Goal: Task Accomplishment & Management: Use online tool/utility

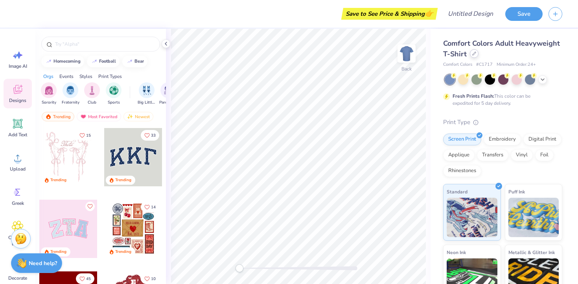
click at [472, 58] on div "Comfort Colors Adult Heavyweight T-Shirt" at bounding box center [502, 48] width 119 height 21
click at [474, 55] on icon at bounding box center [474, 54] width 4 height 4
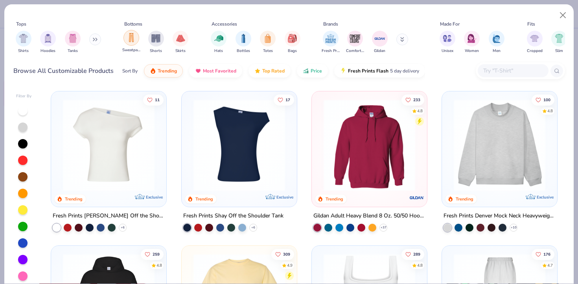
click at [134, 41] on img "filter for Sweatpants" at bounding box center [131, 37] width 9 height 9
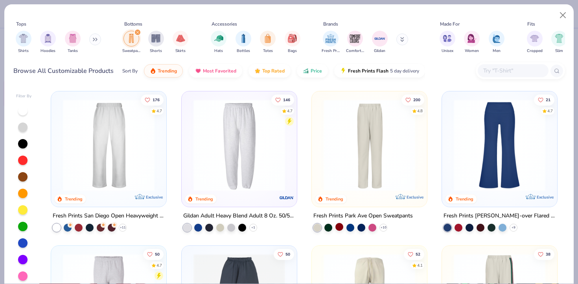
click at [340, 227] on div at bounding box center [340, 227] width 8 height 8
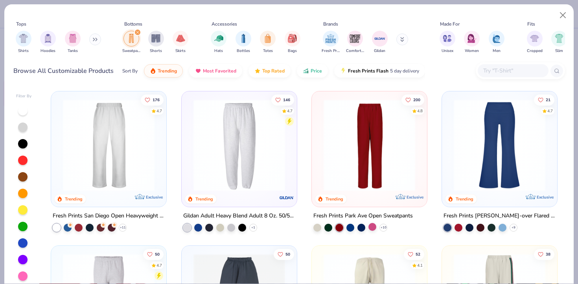
click at [369, 226] on div at bounding box center [373, 227] width 8 height 8
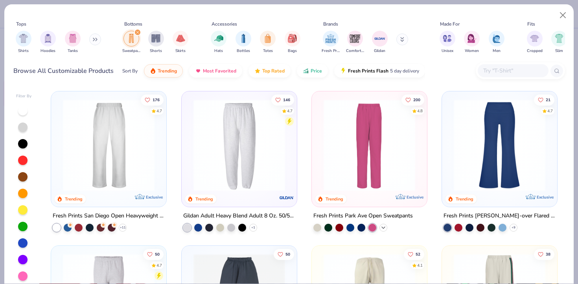
click at [383, 227] on icon at bounding box center [383, 227] width 6 height 6
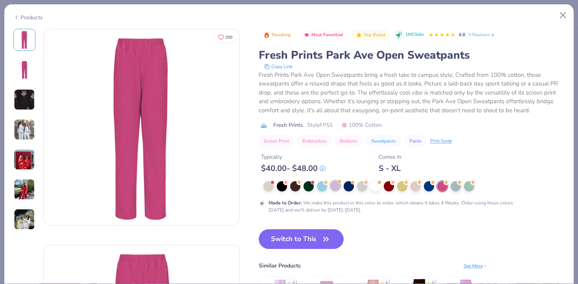
click at [336, 186] on div at bounding box center [335, 185] width 10 height 10
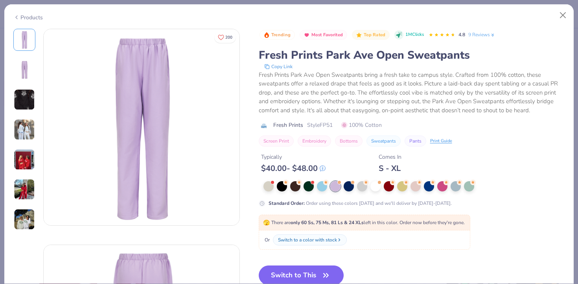
click at [22, 151] on img at bounding box center [24, 159] width 21 height 21
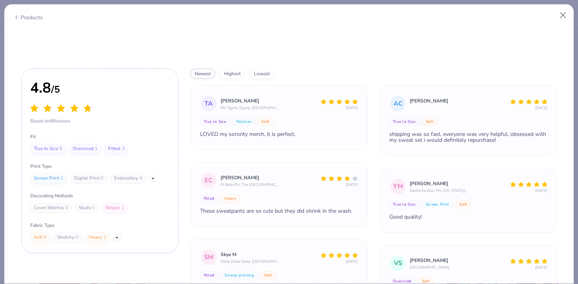
scroll to position [2095, 0]
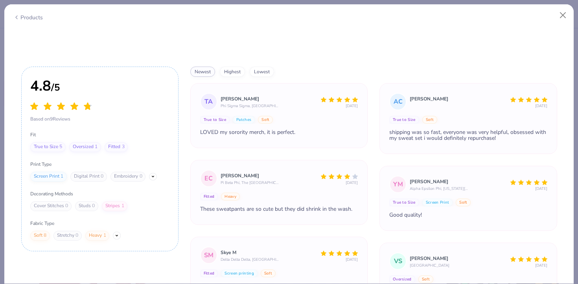
click at [432, 72] on div "newest highest lowest" at bounding box center [373, 71] width 367 height 10
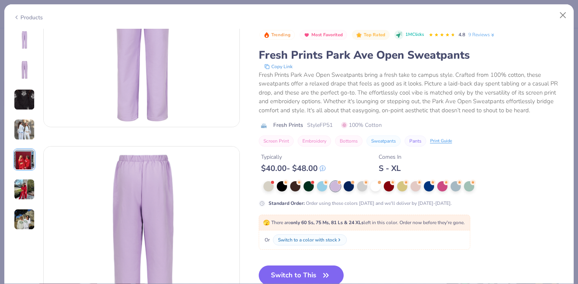
scroll to position [0, 0]
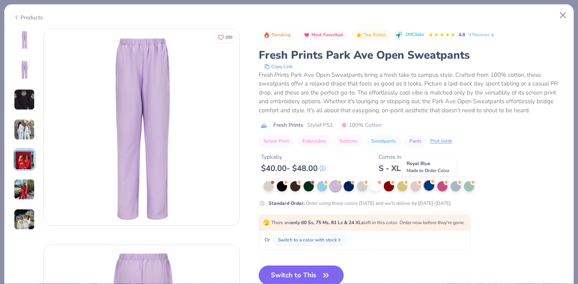
click at [430, 188] on div at bounding box center [429, 185] width 10 height 10
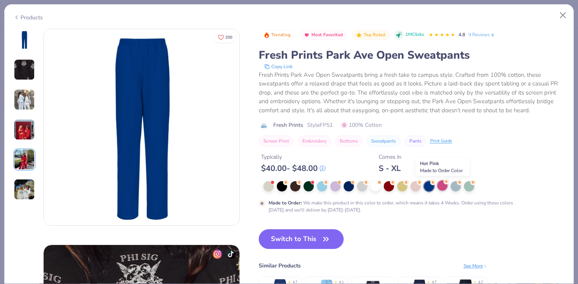
click at [444, 186] on div at bounding box center [442, 185] width 10 height 10
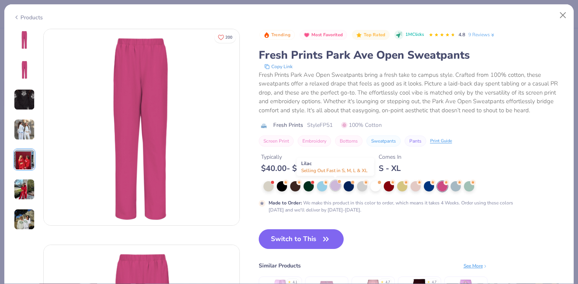
click at [333, 188] on div at bounding box center [335, 185] width 10 height 10
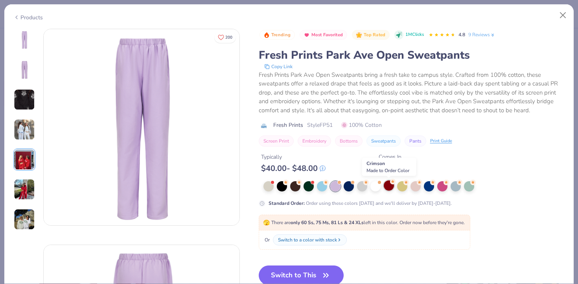
click at [388, 186] on div at bounding box center [389, 185] width 10 height 10
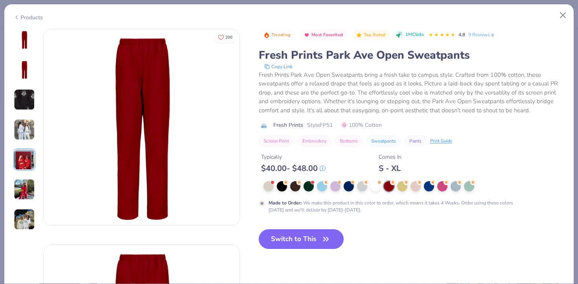
click at [29, 47] on img at bounding box center [24, 39] width 19 height 19
click at [28, 65] on img at bounding box center [24, 69] width 19 height 19
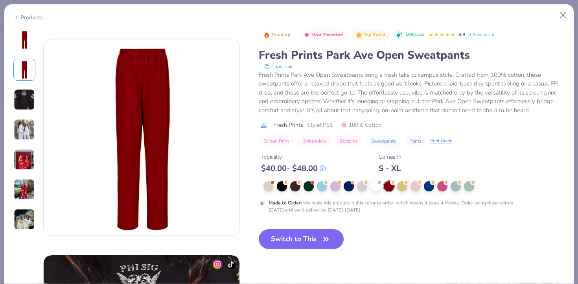
scroll to position [216, 0]
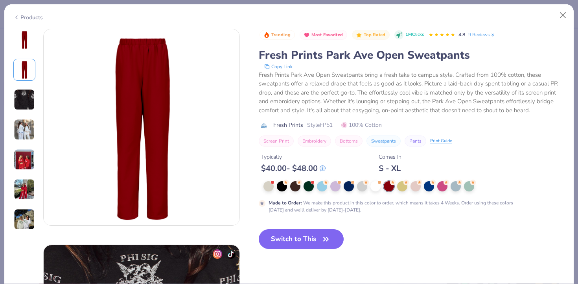
click at [17, 40] on img at bounding box center [24, 39] width 19 height 19
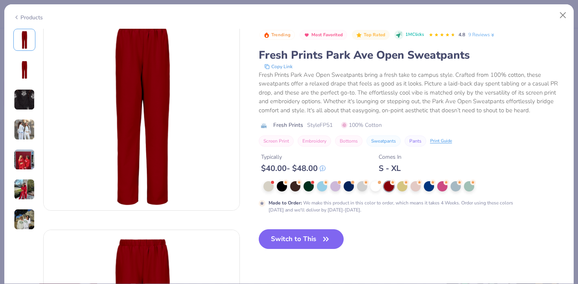
scroll to position [0, 0]
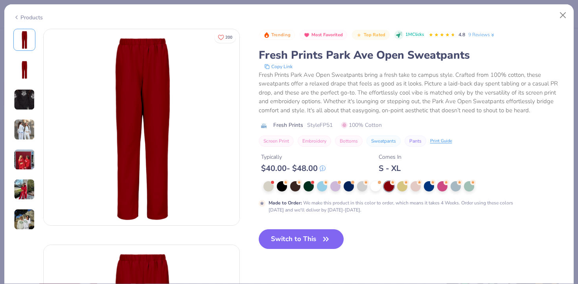
click at [14, 159] on img at bounding box center [24, 159] width 21 height 21
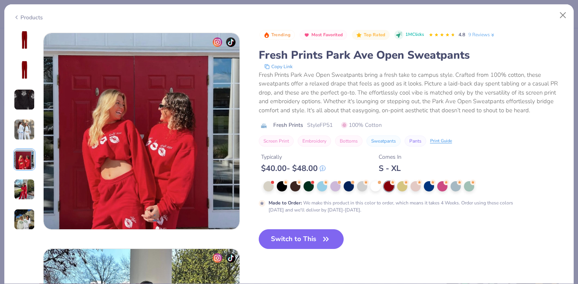
scroll to position [862, 0]
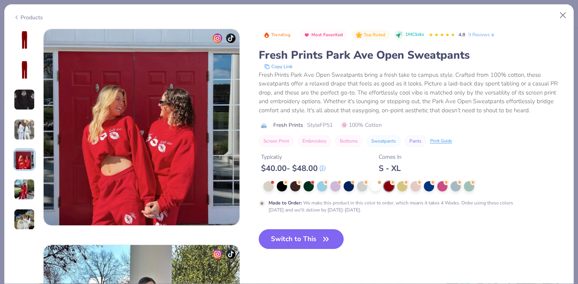
click at [28, 39] on img at bounding box center [24, 39] width 19 height 19
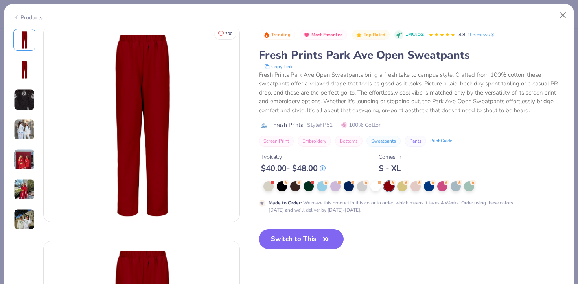
scroll to position [0, 0]
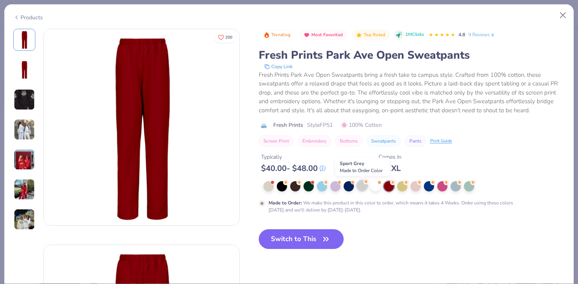
click at [362, 186] on div at bounding box center [362, 185] width 10 height 10
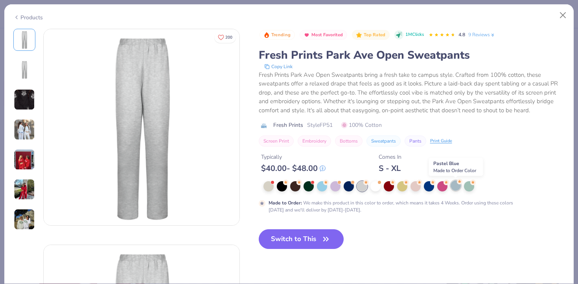
click at [452, 185] on div at bounding box center [456, 185] width 10 height 10
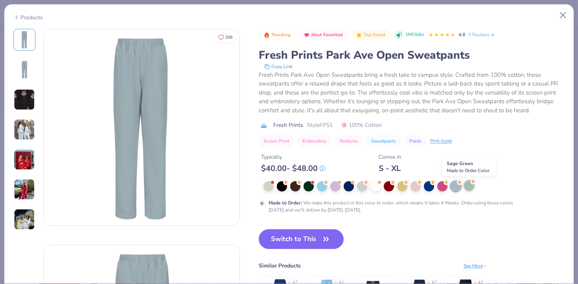
click at [471, 188] on div at bounding box center [469, 185] width 10 height 10
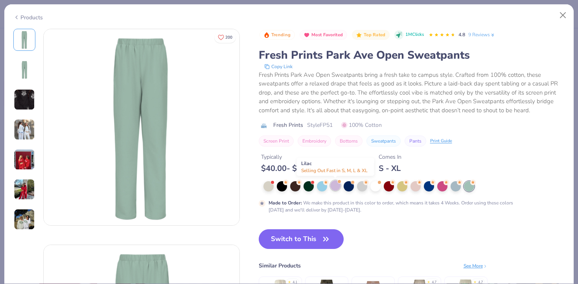
click at [338, 184] on div at bounding box center [335, 185] width 10 height 10
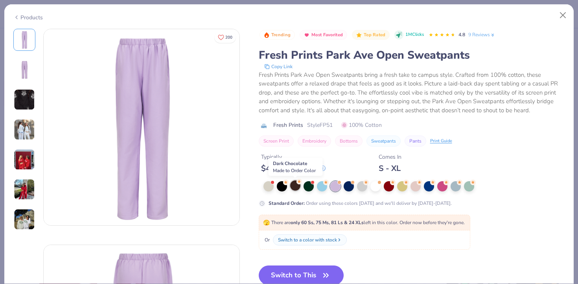
click at [295, 184] on div at bounding box center [295, 185] width 10 height 10
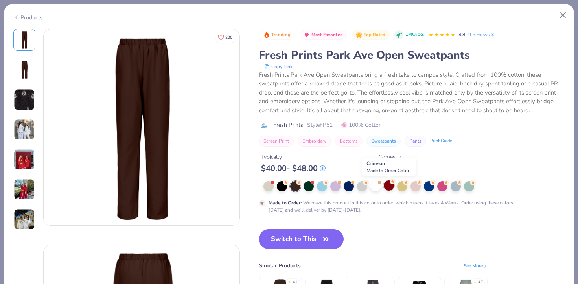
click at [385, 184] on div at bounding box center [389, 185] width 10 height 10
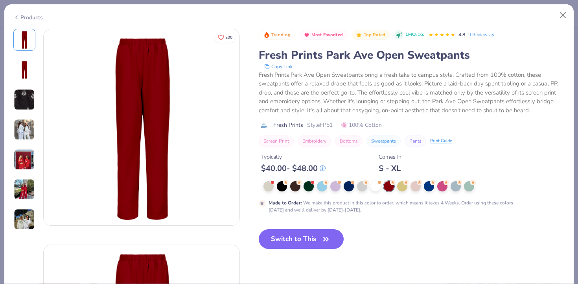
click at [24, 125] on img at bounding box center [24, 129] width 21 height 21
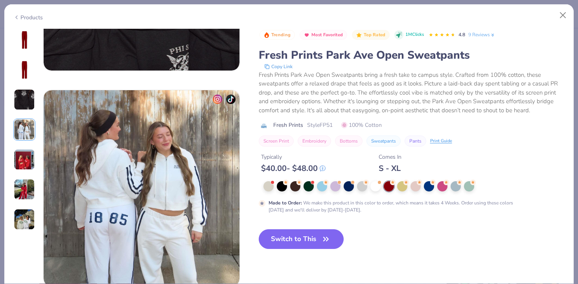
scroll to position [647, 0]
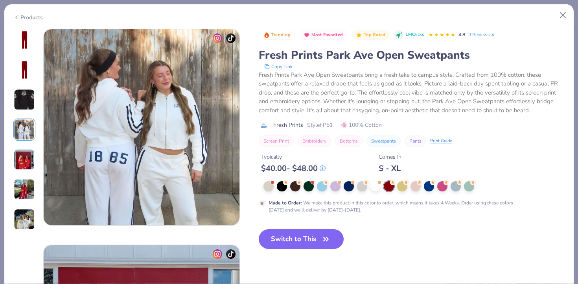
click at [24, 191] on img at bounding box center [24, 189] width 21 height 21
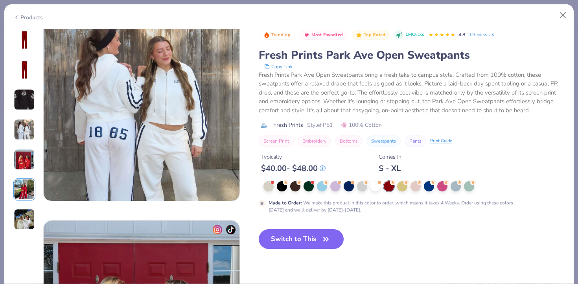
scroll to position [670, 0]
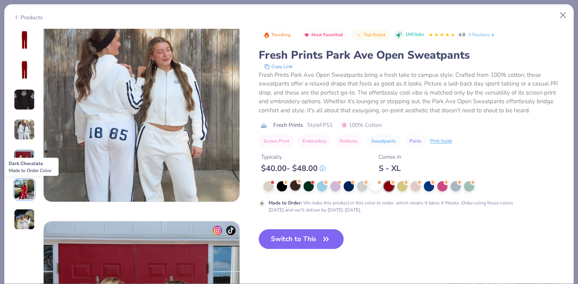
click at [292, 184] on div at bounding box center [295, 185] width 10 height 10
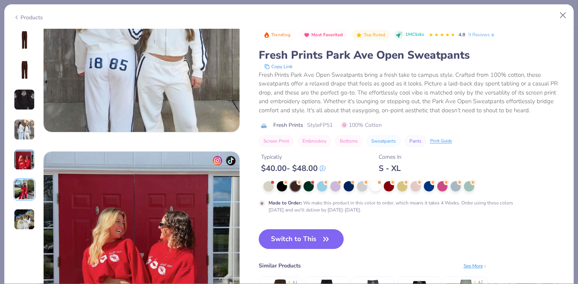
scroll to position [765, 0]
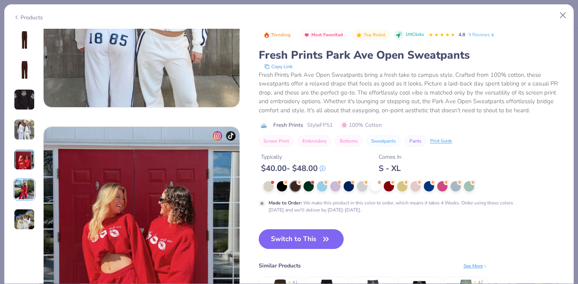
click at [24, 44] on img at bounding box center [24, 39] width 19 height 19
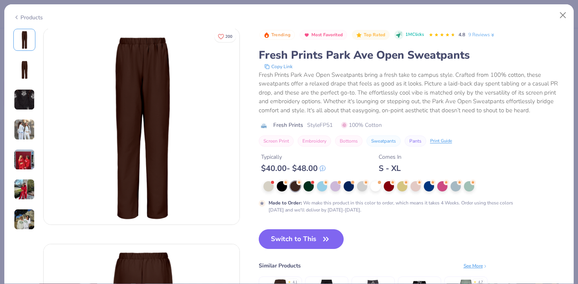
scroll to position [0, 0]
click at [27, 63] on img at bounding box center [24, 69] width 19 height 19
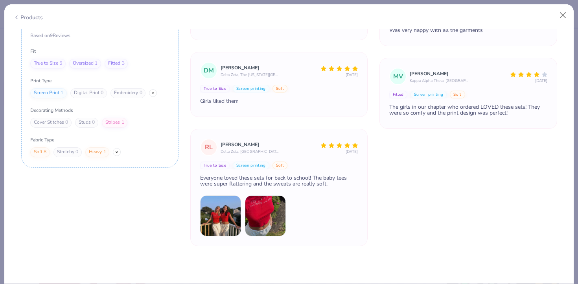
scroll to position [179, 0]
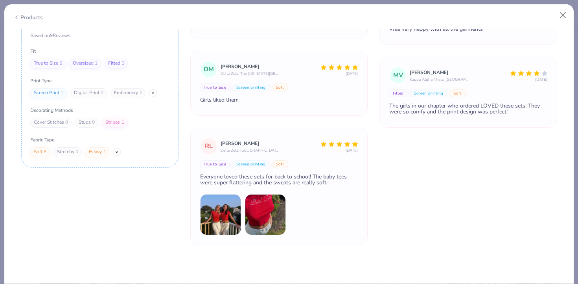
click at [209, 221] on img at bounding box center [220, 214] width 41 height 41
click at [233, 211] on img at bounding box center [220, 214] width 41 height 41
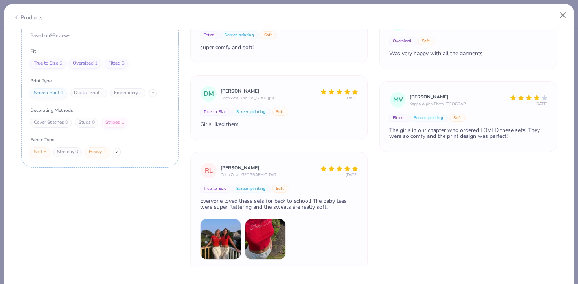
scroll to position [183, 0]
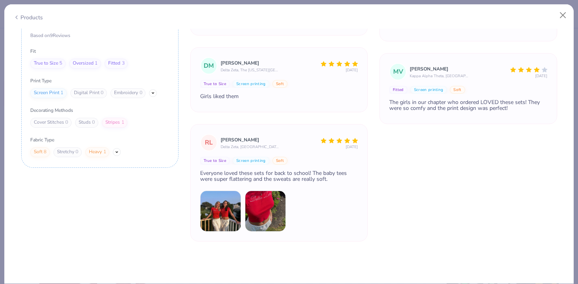
click at [230, 215] on img at bounding box center [220, 210] width 41 height 41
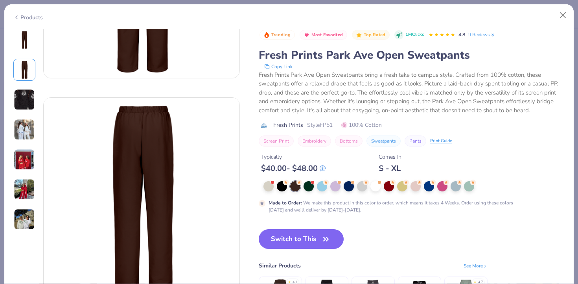
scroll to position [0, 0]
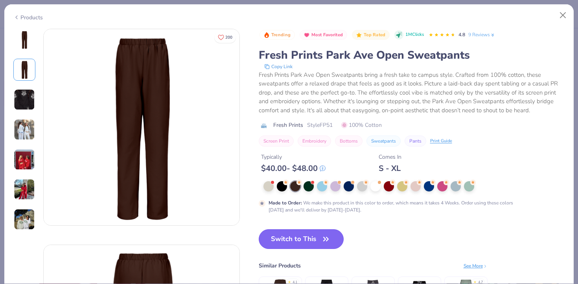
click at [287, 237] on button "Switch to This" at bounding box center [301, 239] width 85 height 20
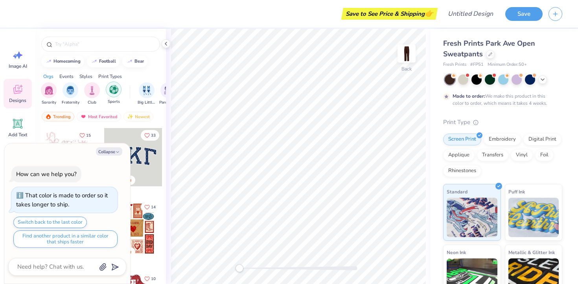
click at [118, 95] on div "filter for Sports" at bounding box center [114, 89] width 16 height 16
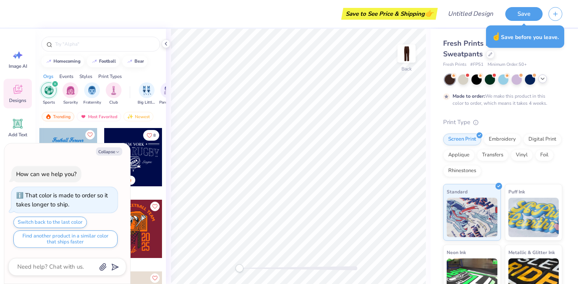
click at [544, 81] on div at bounding box center [543, 78] width 9 height 9
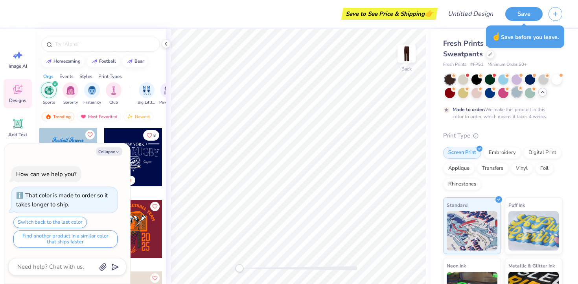
click at [520, 92] on div at bounding box center [517, 92] width 10 height 10
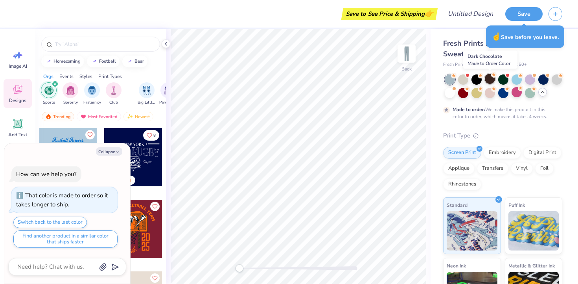
click at [493, 79] on div at bounding box center [490, 79] width 10 height 10
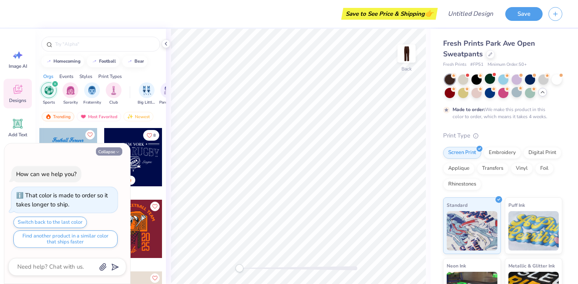
click at [111, 152] on button "Collapse" at bounding box center [109, 151] width 26 height 8
type textarea "x"
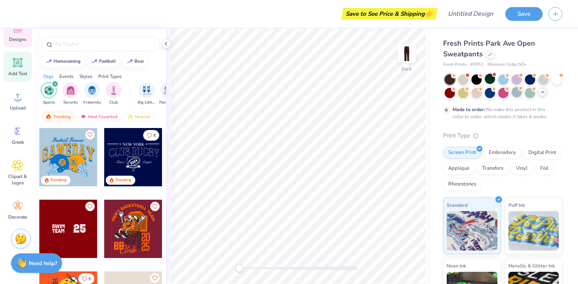
click at [15, 65] on icon at bounding box center [17, 62] width 7 height 7
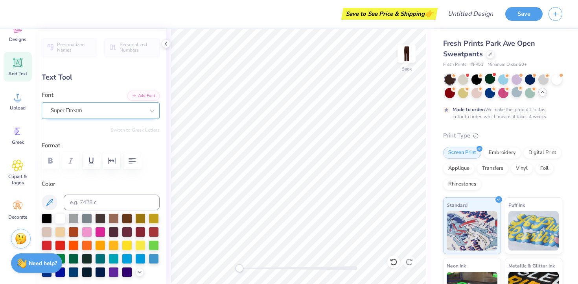
type textarea "e"
type textarea "edc"
type input "5.24"
type input "2.37"
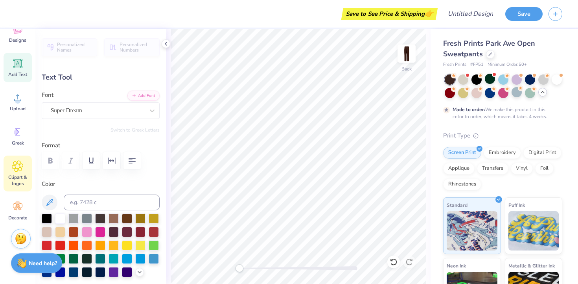
click at [19, 182] on span "Clipart & logos" at bounding box center [18, 180] width 26 height 13
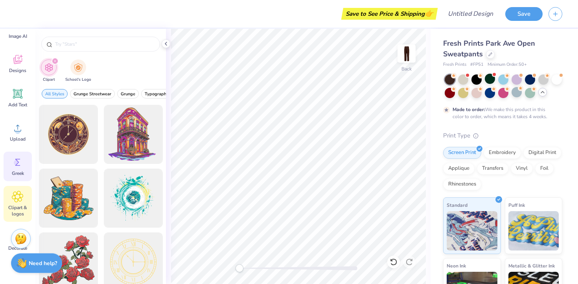
scroll to position [0, 0]
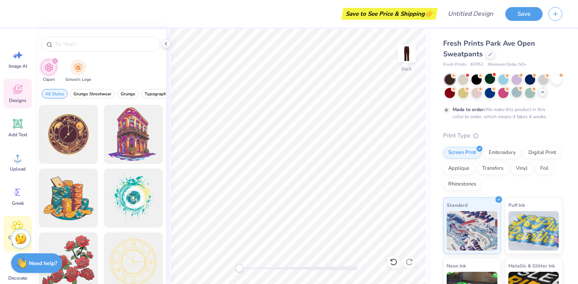
click at [15, 89] on icon at bounding box center [17, 90] width 7 height 6
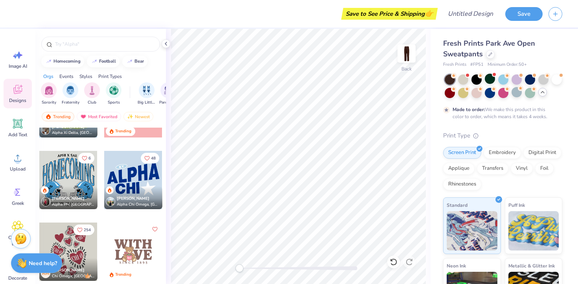
scroll to position [2341, 0]
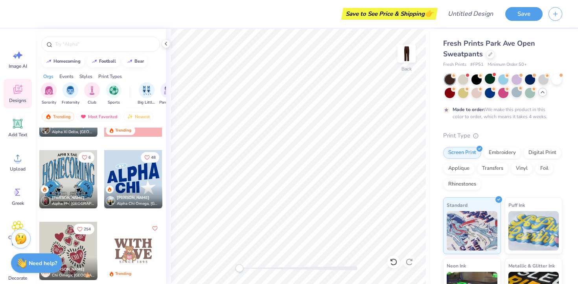
click at [136, 175] on div at bounding box center [133, 179] width 58 height 58
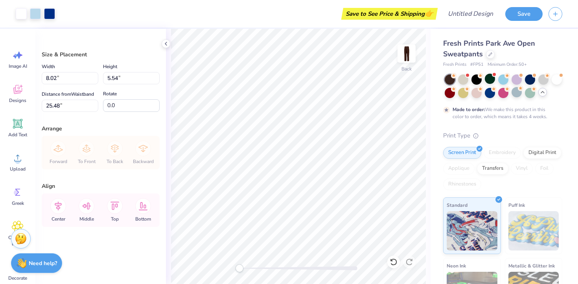
type input "91.5"
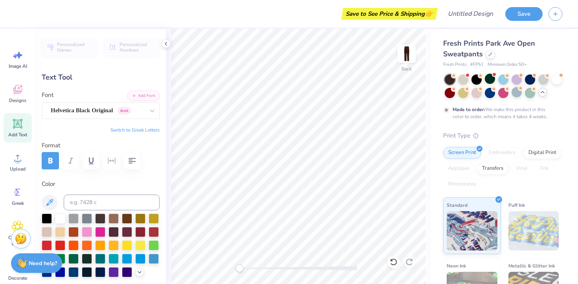
type input "3.18"
type input "8.04"
type input "46.07"
type textarea "e"
type textarea "emory"
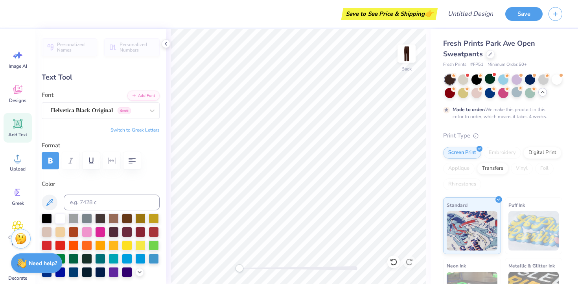
scroll to position [0, 0]
type input "1.78"
type input "3.67"
type input "47.32"
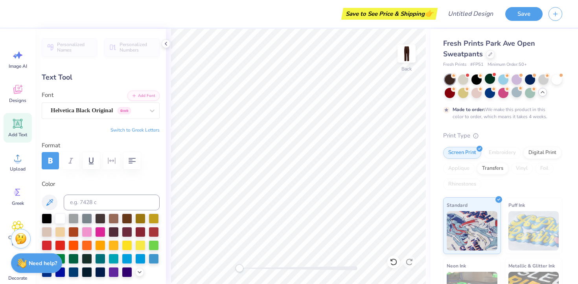
type textarea "dance co"
type input "0.0"
type input "2.73"
type input "8.09"
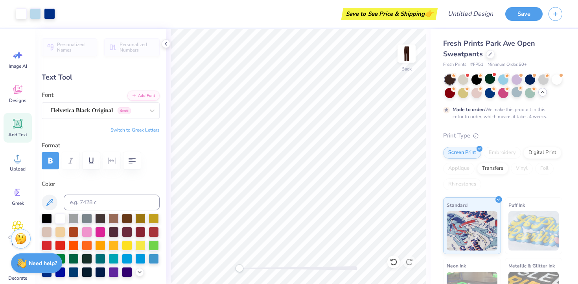
type input "46.08"
type input "91.5"
type input "1.65"
type input "3.67"
type input "47.32"
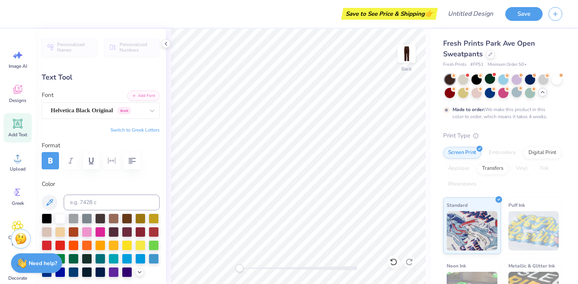
type input "0.0"
type input "2.73"
type input "8.09"
type input "46.08"
type input "91.5"
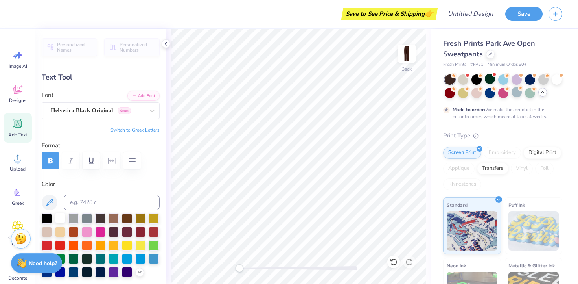
click at [62, 221] on div at bounding box center [60, 217] width 10 height 10
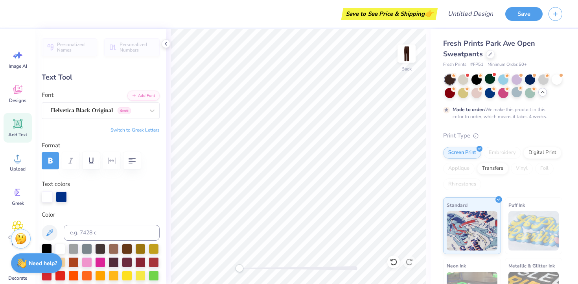
type input "1.65"
type input "3.67"
type input "47.32"
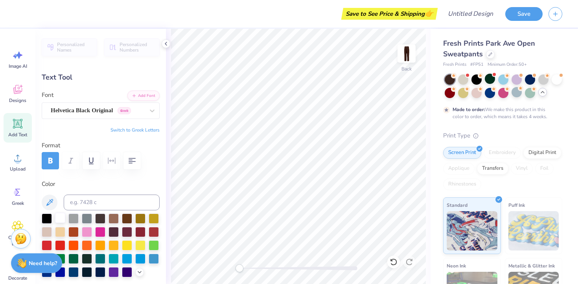
click at [60, 220] on div at bounding box center [60, 217] width 10 height 10
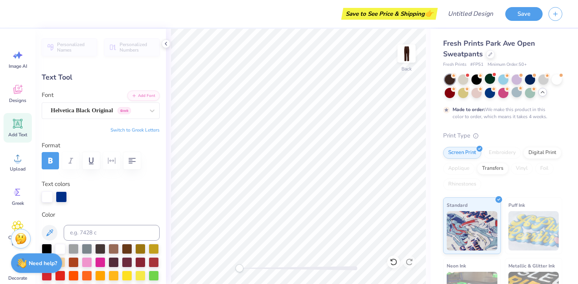
type input "0.0"
type input "2.73"
type input "8.09"
type input "46.08"
type input "91.5"
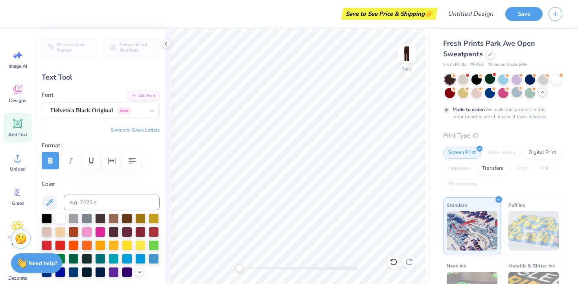
type input "0.47"
type input "0.72"
type input "47.95"
type input "0.0"
type input "0.44"
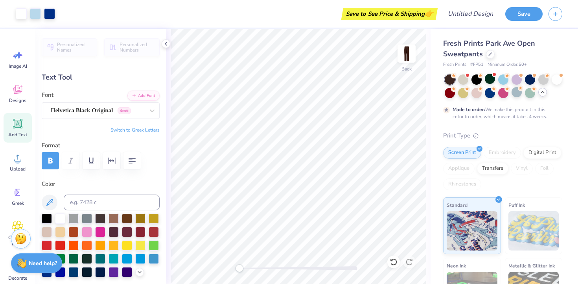
type input "3.58"
type input "47.42"
type input "0.0"
type input "2.73"
type input "8.09"
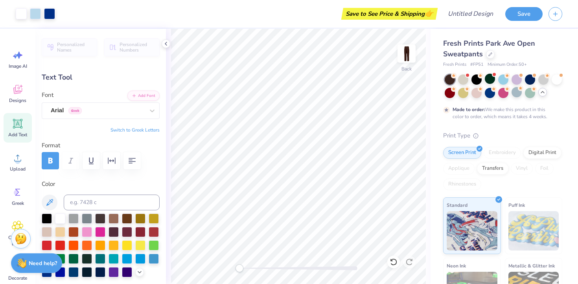
type input "46.08"
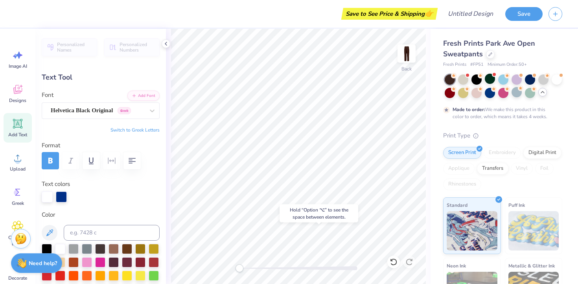
type input "0.0"
type input "46.09"
type input "0.0"
click at [323, 266] on div "Back" at bounding box center [298, 156] width 265 height 255
click at [556, 13] on line "button" at bounding box center [556, 13] width 4 height 0
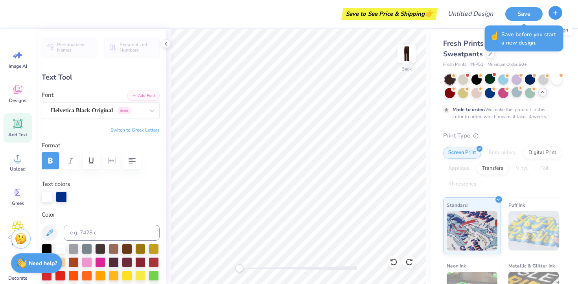
click at [556, 13] on line "button" at bounding box center [556, 13] width 4 height 0
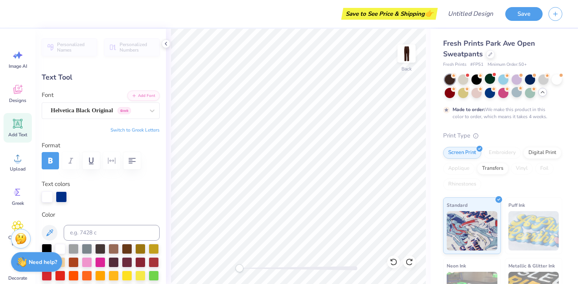
click at [30, 258] on strong "Need help?" at bounding box center [43, 261] width 28 height 7
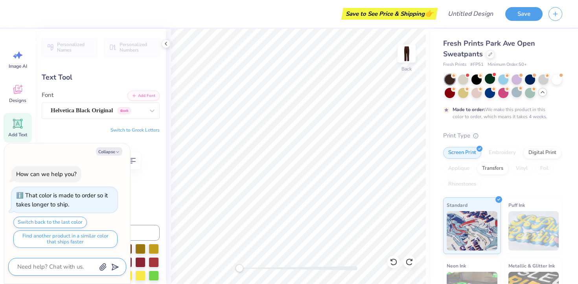
click at [68, 266] on textarea at bounding box center [57, 266] width 80 height 11
click at [94, 127] on div "Switch to Greek Letters" at bounding box center [101, 130] width 118 height 6
click at [116, 150] on icon "button" at bounding box center [117, 151] width 5 height 5
type textarea "x"
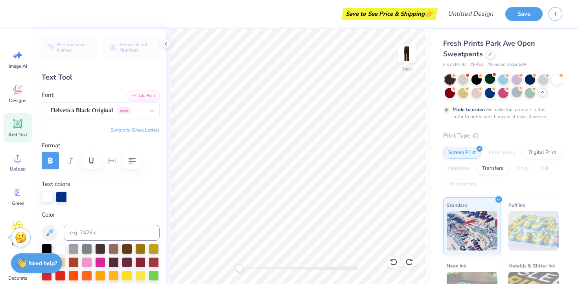
click at [20, 237] on img at bounding box center [21, 237] width 12 height 12
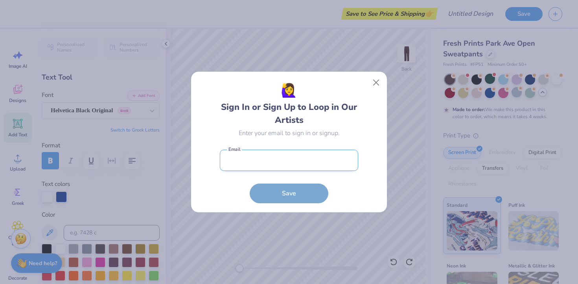
click at [277, 155] on input "email" at bounding box center [289, 160] width 138 height 22
type input "m"
type input "[EMAIL_ADDRESS][DOMAIN_NAME]"
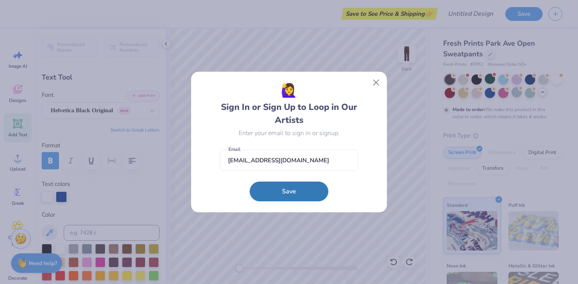
click at [293, 198] on button "Save" at bounding box center [289, 191] width 79 height 20
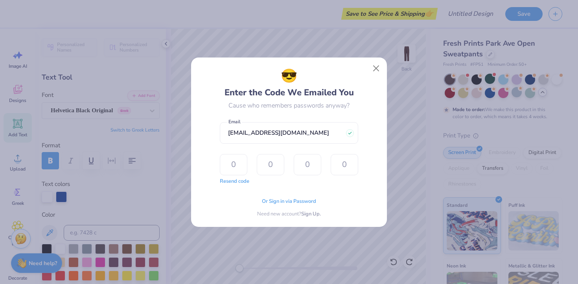
type input "9"
type input "0"
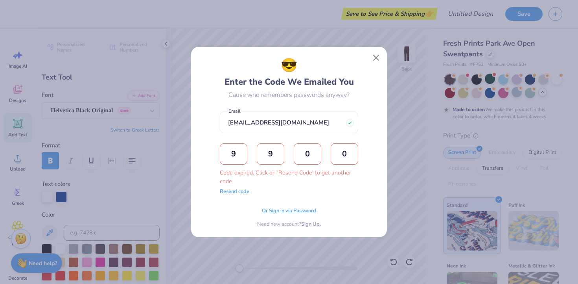
click at [275, 211] on span "Or Sign in via Password" at bounding box center [289, 211] width 54 height 8
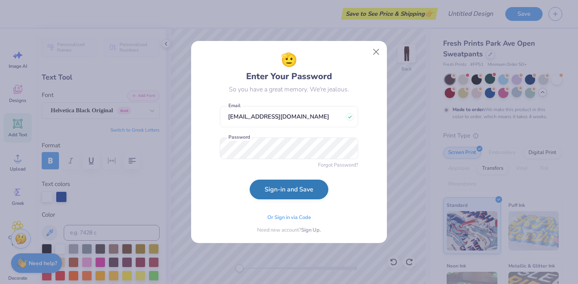
click at [281, 198] on button "Sign-in and Save" at bounding box center [289, 189] width 79 height 20
click at [307, 227] on span "Sign Up." at bounding box center [311, 229] width 20 height 8
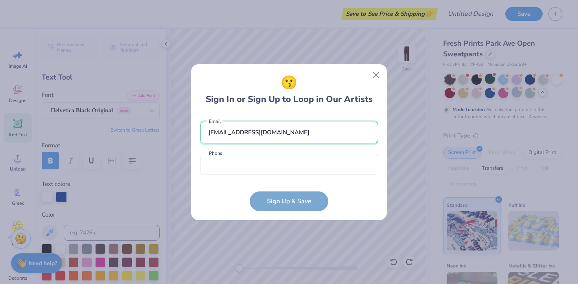
click at [284, 134] on input "[EMAIL_ADDRESS][DOMAIN_NAME]" at bounding box center [289, 133] width 178 height 22
type input "[EMAIL_ADDRESS][DOMAIN_NAME]"
click at [266, 157] on input "tel" at bounding box center [289, 164] width 178 height 22
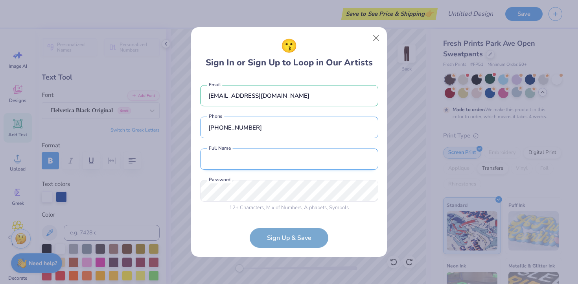
type input "[PHONE_NUMBER]"
click at [275, 163] on input "text" at bounding box center [289, 159] width 178 height 22
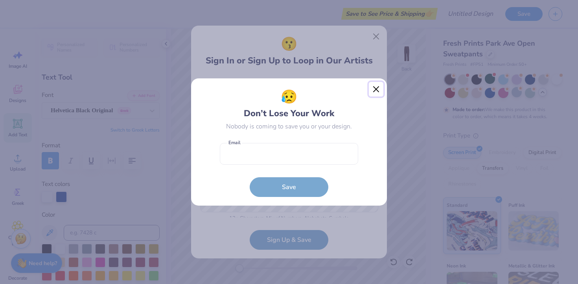
click at [377, 87] on button "Close" at bounding box center [376, 89] width 15 height 15
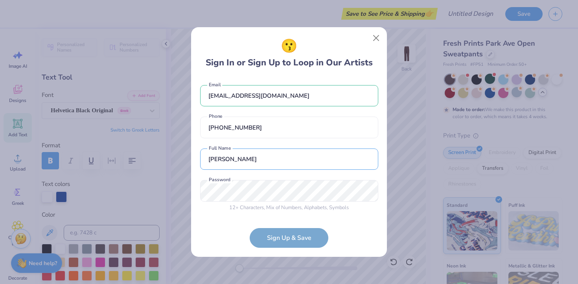
type input "[PERSON_NAME]"
click at [371, 223] on form "[EMAIL_ADDRESS][DOMAIN_NAME] Email [PHONE_NUMBER] Phone [PERSON_NAME] Full Name…" at bounding box center [289, 162] width 178 height 171
click at [362, 227] on form "[EMAIL_ADDRESS][DOMAIN_NAME] Email [PHONE_NUMBER] Phone [PERSON_NAME] Full Name…" at bounding box center [289, 162] width 178 height 171
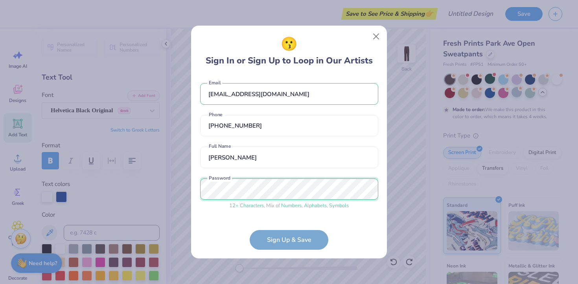
scroll to position [26, 0]
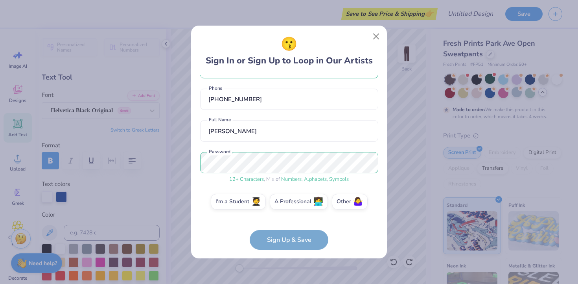
click at [343, 230] on form "[EMAIL_ADDRESS][DOMAIN_NAME] Email [PHONE_NUMBER] Phone [PERSON_NAME] Full Name…" at bounding box center [289, 162] width 178 height 174
click at [242, 202] on label "I'm a Student 🧑‍🎓" at bounding box center [238, 200] width 55 height 16
click at [287, 227] on input "I'm a Student 🧑‍🎓" at bounding box center [289, 229] width 5 height 5
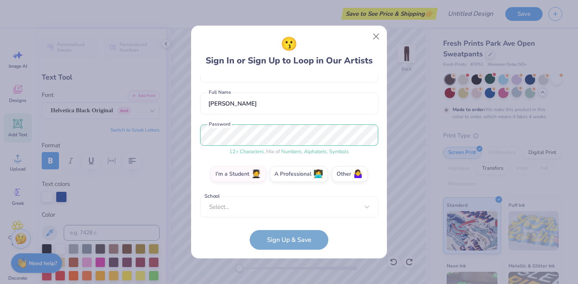
click at [264, 218] on form "[EMAIL_ADDRESS][DOMAIN_NAME] Email [PHONE_NUMBER] Phone [PERSON_NAME] Full Name…" at bounding box center [289, 162] width 178 height 174
click at [266, 212] on div "[EMAIL_ADDRESS][DOMAIN_NAME] Email [PHONE_NUMBER] Phone [PERSON_NAME] Full Name…" at bounding box center [289, 146] width 178 height 142
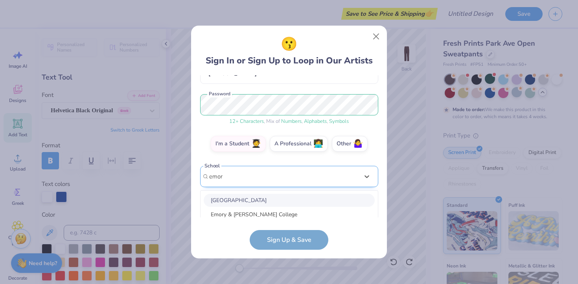
scroll to position [176, 0]
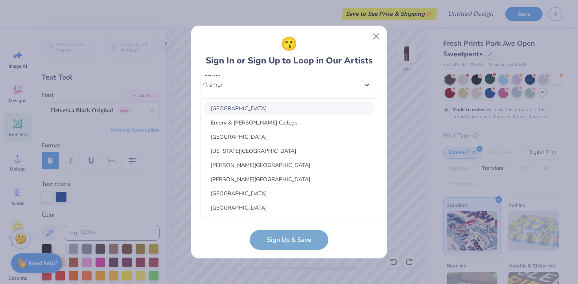
click at [274, 105] on div "[GEOGRAPHIC_DATA]" at bounding box center [289, 108] width 171 height 13
type input "emor"
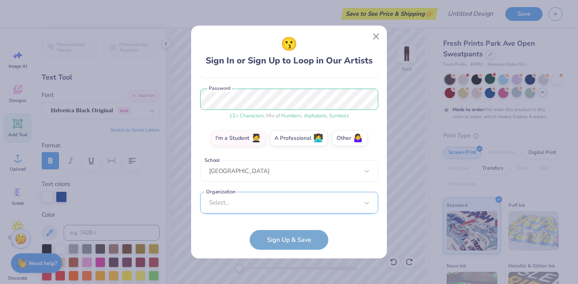
click at [271, 209] on div "Select..." at bounding box center [289, 203] width 178 height 22
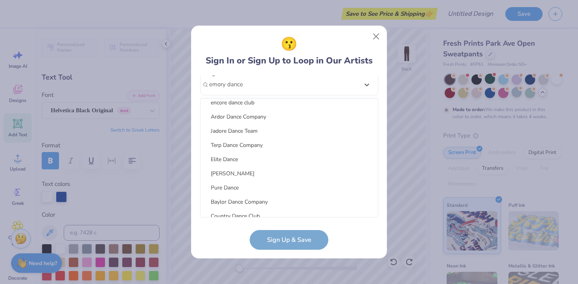
scroll to position [0, 0]
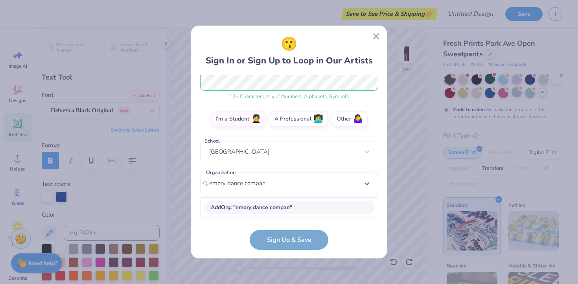
type input "emory dance company"
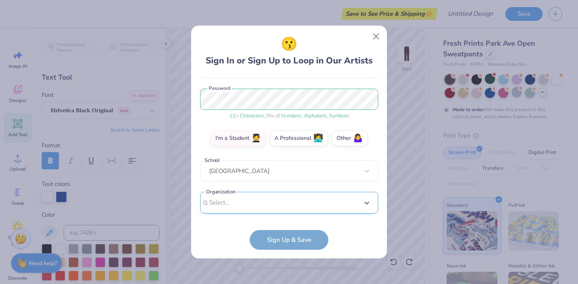
scroll to position [90, 0]
click at [275, 85] on div "[EMAIL_ADDRESS][DOMAIN_NAME] Email [PHONE_NUMBER] Phone [PERSON_NAME] Full Name…" at bounding box center [289, 146] width 178 height 142
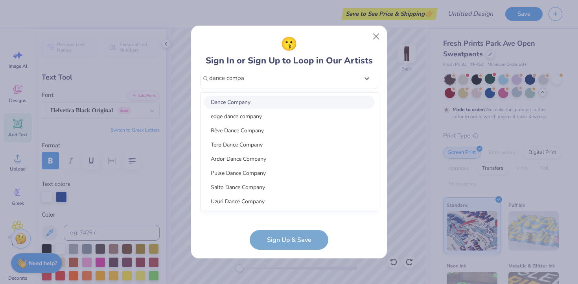
scroll to position [215, 0]
click at [285, 99] on div "Dance Company" at bounding box center [289, 101] width 171 height 13
type input "dance compa"
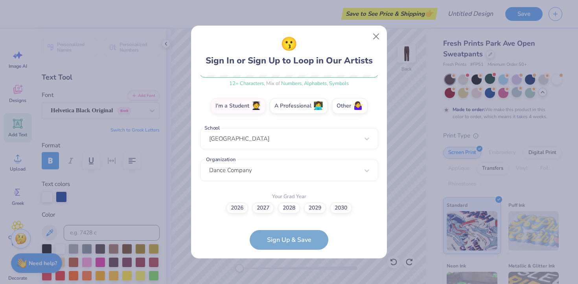
scroll to position [122, 0]
click at [255, 204] on label "2027" at bounding box center [263, 206] width 22 height 11
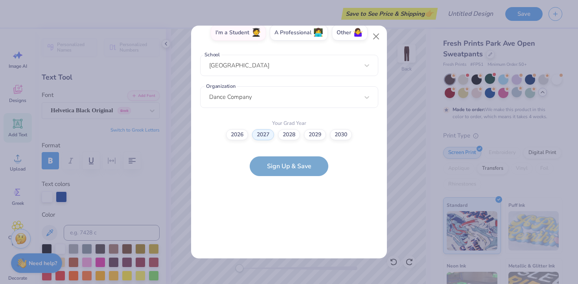
scroll to position [0, 0]
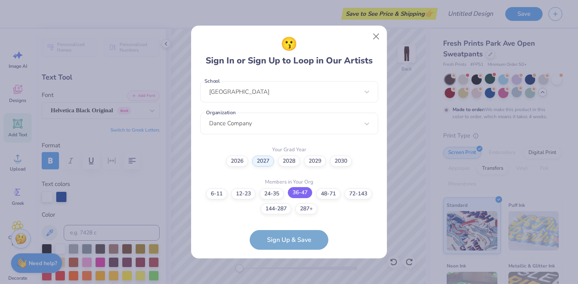
click at [301, 194] on label "36-47" at bounding box center [300, 192] width 24 height 11
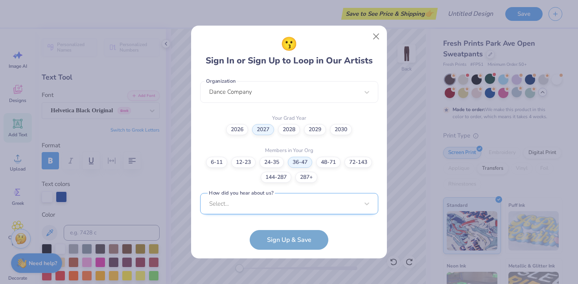
click at [275, 195] on div "Select..." at bounding box center [289, 204] width 178 height 22
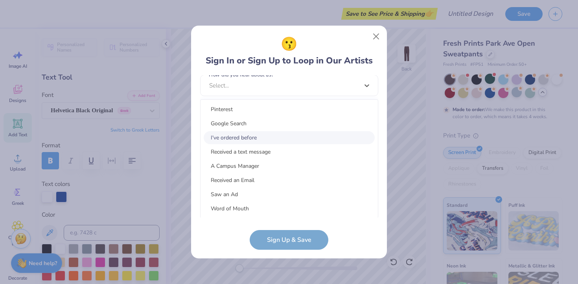
click at [271, 134] on div "I've ordered before" at bounding box center [289, 137] width 171 height 13
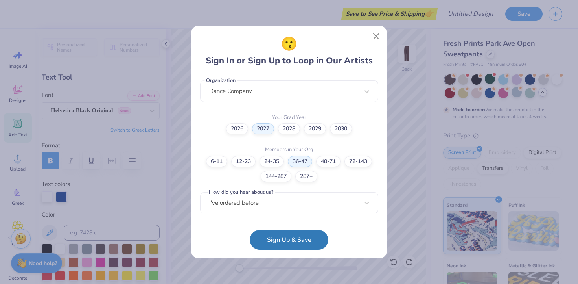
scroll to position [200, 0]
click at [271, 239] on button "Sign Up & Save" at bounding box center [289, 238] width 79 height 20
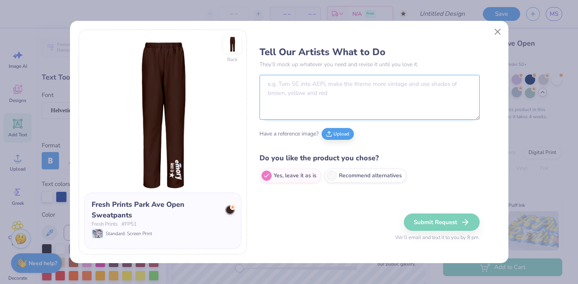
click at [349, 93] on textarea at bounding box center [370, 97] width 220 height 45
click at [349, 93] on textarea "To enrich screen reader interactions, please activate Accessibility in Grammarl…" at bounding box center [370, 97] width 220 height 45
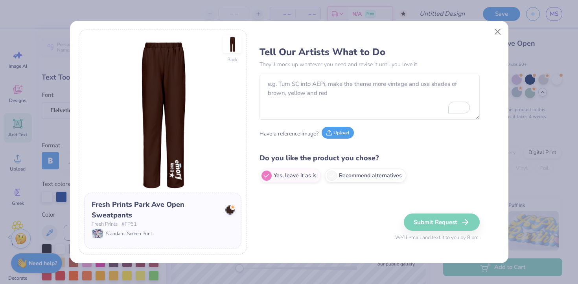
click at [343, 135] on button "Upload" at bounding box center [338, 133] width 32 height 12
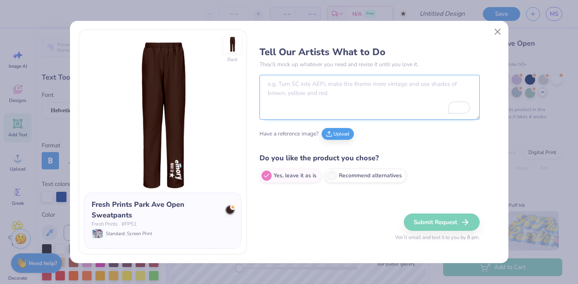
click at [369, 105] on textarea "To enrich screen reader interactions, please activate Accessibility in Grammarl…" at bounding box center [370, 97] width 220 height 45
click at [375, 100] on textarea "To enrich screen reader interactions, please activate Accessibility in Grammarl…" at bounding box center [370, 97] width 220 height 45
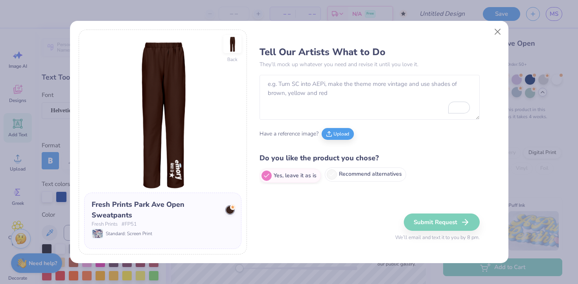
click at [353, 175] on label "Recommend alternatives" at bounding box center [365, 174] width 81 height 14
click at [265, 175] on input "Recommend alternatives" at bounding box center [262, 175] width 5 height 5
radio input "true"
click at [336, 132] on button "Upload" at bounding box center [338, 133] width 32 height 12
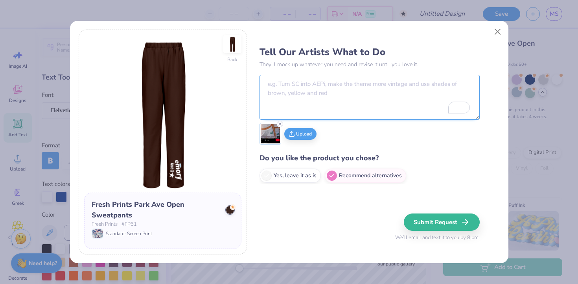
click at [299, 90] on textarea "To enrich screen reader interactions, please activate Accessibility in Grammarl…" at bounding box center [370, 97] width 220 height 45
type textarea "t"
type textarea "i"
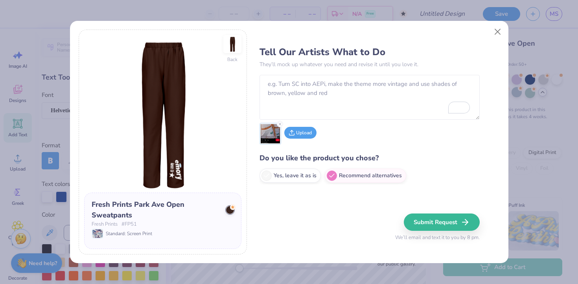
click at [309, 130] on button "Upload" at bounding box center [300, 133] width 32 height 12
click at [320, 134] on button "Upload" at bounding box center [325, 133] width 32 height 12
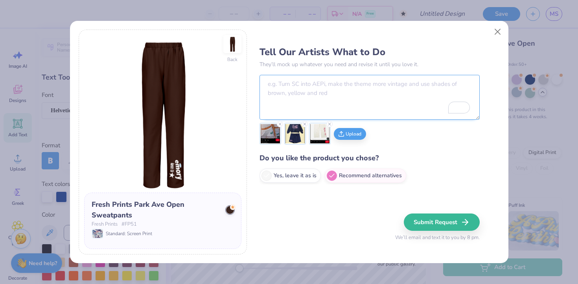
click at [316, 93] on textarea "To enrich screen reader interactions, please activate Accessibility in Grammarl…" at bounding box center [370, 97] width 220 height 45
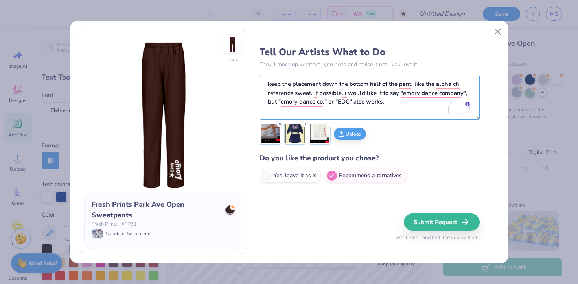
type textarea "keep the placement down the bottom half of the pant, like the alpha chi referen…"
click at [275, 135] on img at bounding box center [270, 133] width 19 height 19
type input "0.0"
click at [392, 101] on textarea "keep the placement down the bottom half of the pant, like the alpha chi referen…" at bounding box center [370, 97] width 220 height 45
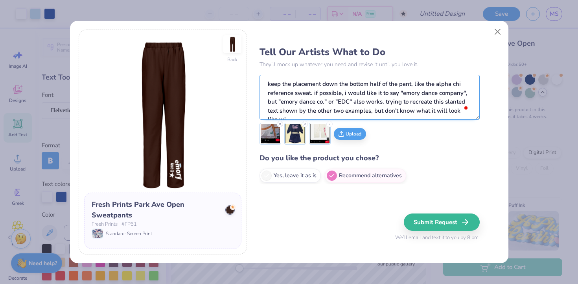
scroll to position [4, 0]
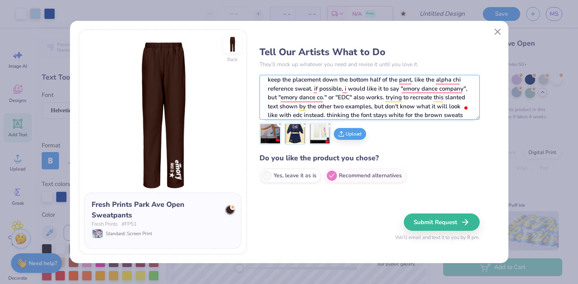
click at [391, 116] on textarea "keep the placement down the bottom half of the pant, like the alpha chi referen…" at bounding box center [370, 97] width 220 height 45
click at [377, 115] on textarea "keep the placement down the bottom half of the pant, like the alpha chi referen…" at bounding box center [370, 97] width 220 height 45
click at [361, 115] on textarea "keep the placement down the bottom half of the pant, like the alpha chi referen…" at bounding box center [370, 97] width 220 height 45
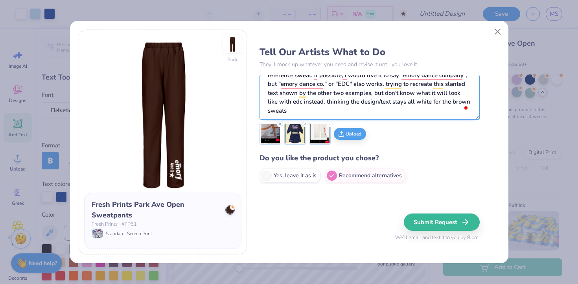
click at [423, 111] on textarea "keep the placement down the bottom half of the pant, like the alpha chi referen…" at bounding box center [370, 97] width 220 height 45
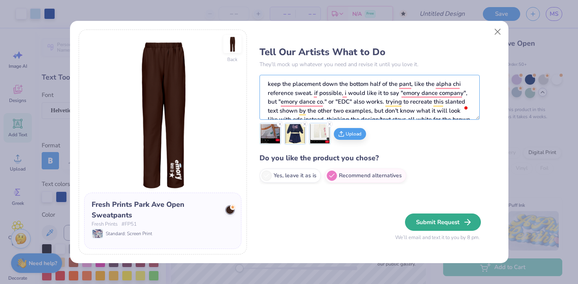
type textarea "keep the placement down the bottom half of the pant, like the alpha chi referen…"
click at [432, 218] on button "Submit Request" at bounding box center [443, 221] width 76 height 17
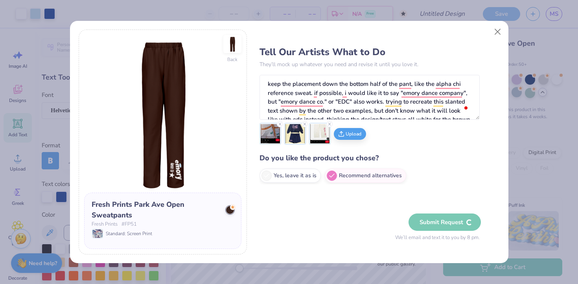
radio input "true"
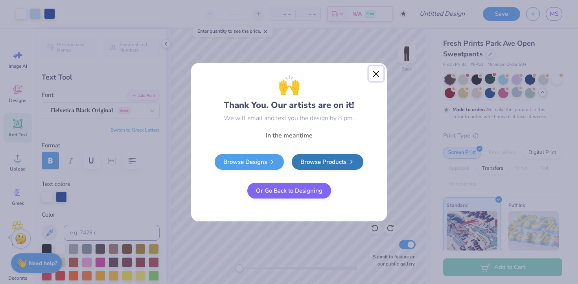
click at [374, 74] on button "Close" at bounding box center [376, 73] width 15 height 15
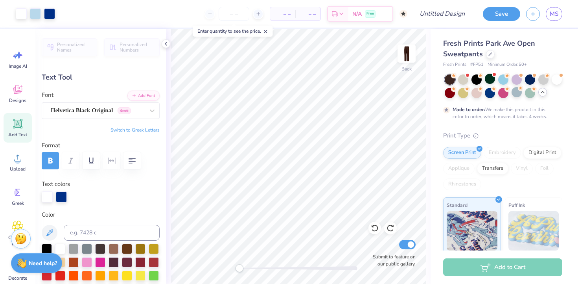
click at [332, 269] on div "Back Submit to feature on our public gallery." at bounding box center [298, 156] width 265 height 255
click at [443, 16] on input "Design Title" at bounding box center [452, 14] width 39 height 16
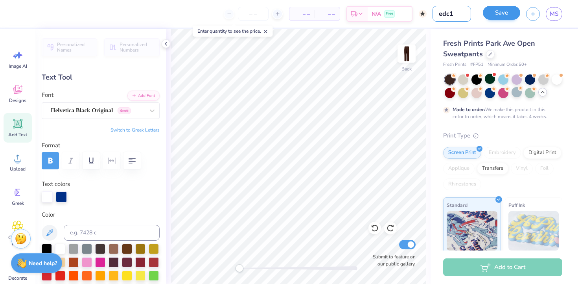
type input "edc1"
click at [493, 9] on button "Save" at bounding box center [501, 13] width 37 height 14
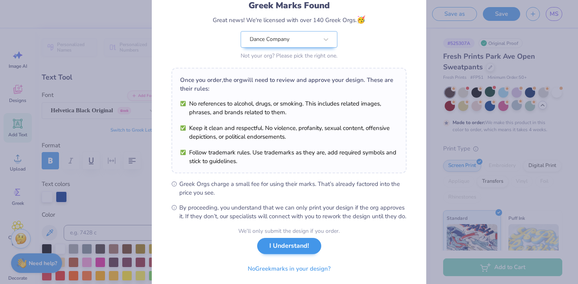
scroll to position [85, 0]
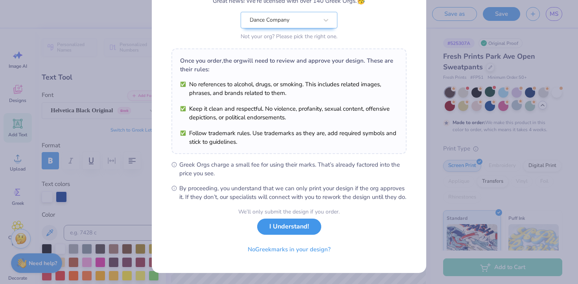
click at [299, 232] on button "I Understand!" at bounding box center [289, 226] width 64 height 16
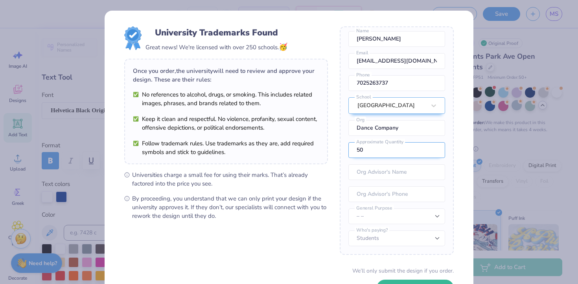
scroll to position [16, 0]
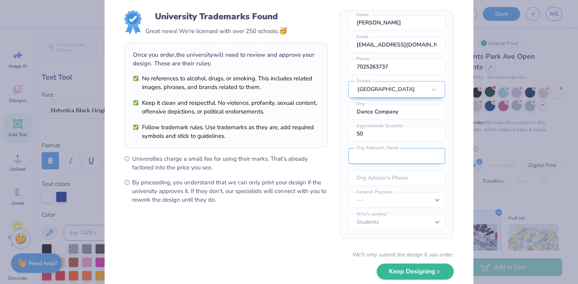
click at [391, 158] on input "text" at bounding box center [397, 156] width 97 height 16
click at [391, 195] on select "– – Member apparel for registered Student Organization / Department / School Fu…" at bounding box center [397, 200] width 97 height 16
select select "Member apparel for registered Student Organization / Department / School"
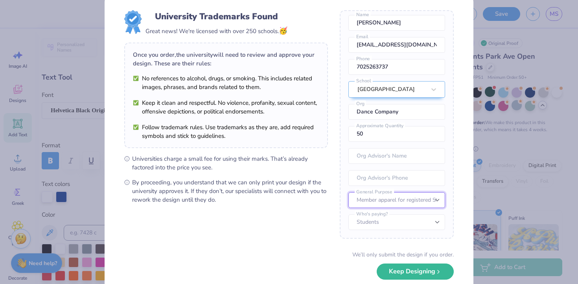
click at [349, 192] on select "– – Member apparel for registered Student Organization / Department / School Fu…" at bounding box center [397, 200] width 97 height 16
click at [390, 223] on select "Students University" at bounding box center [397, 222] width 97 height 16
click at [349, 214] on select "Students University" at bounding box center [397, 222] width 97 height 16
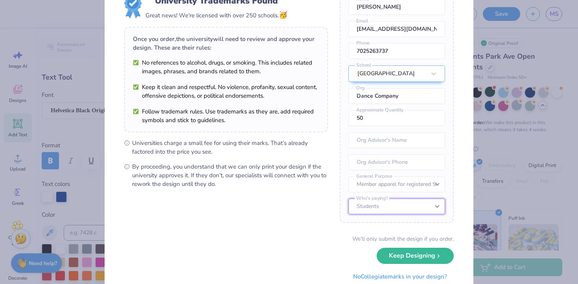
scroll to position [37, 0]
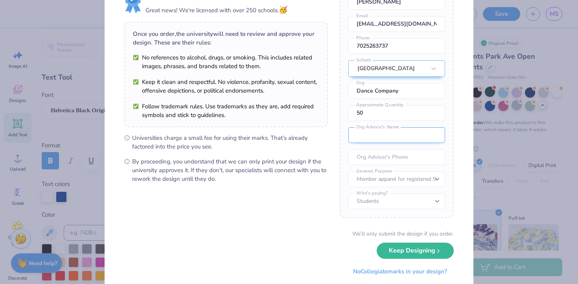
click at [385, 135] on input "text" at bounding box center [397, 135] width 97 height 16
click at [319, 181] on span "By proceeding, you understand that we can only print your design if the univers…" at bounding box center [230, 170] width 196 height 26
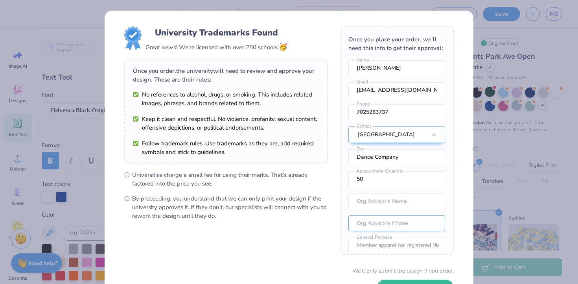
scroll to position [29, 0]
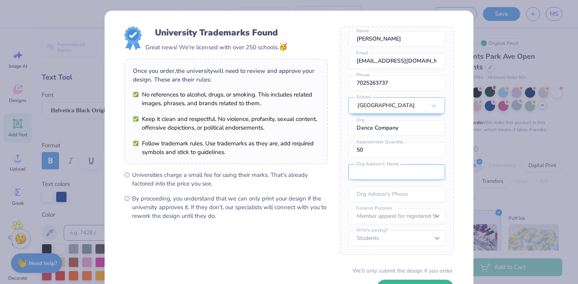
click at [383, 172] on input "text" at bounding box center [397, 172] width 97 height 16
type input "[PERSON_NAME]"
click at [395, 195] on input "tel" at bounding box center [397, 194] width 97 height 16
type input "[PHONE_NUMBER]"
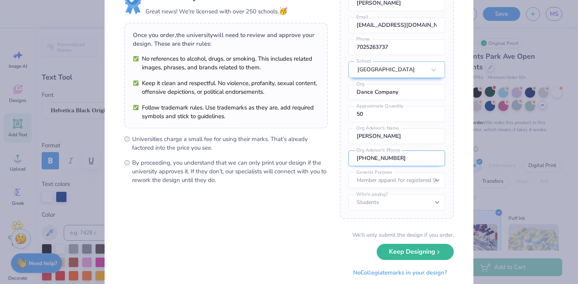
scroll to position [59, 0]
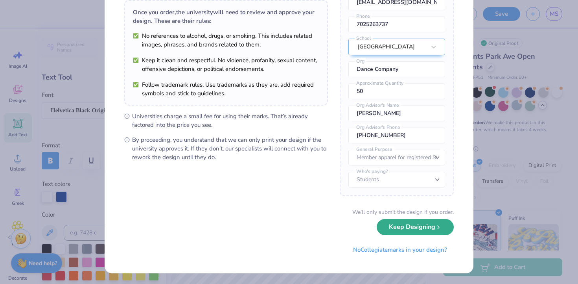
click at [415, 230] on button "Keep Designing" at bounding box center [415, 227] width 77 height 16
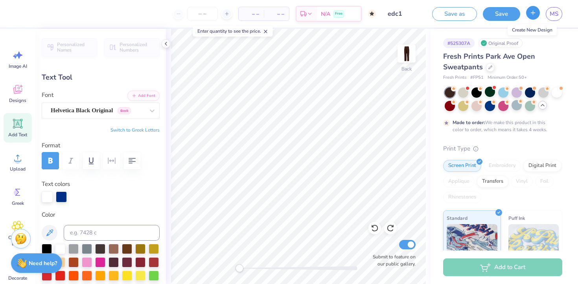
click at [534, 13] on icon "button" at bounding box center [533, 12] width 7 height 7
type input "0.0"
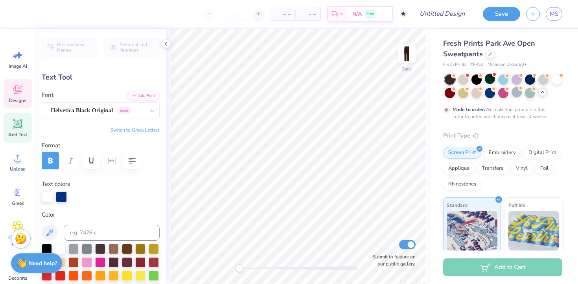
click at [16, 91] on icon at bounding box center [17, 89] width 9 height 9
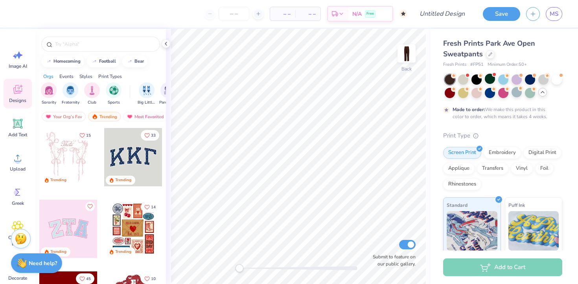
click at [89, 74] on div "Styles" at bounding box center [85, 76] width 13 height 7
click at [89, 94] on div "filter for Minimalist" at bounding box center [92, 89] width 16 height 16
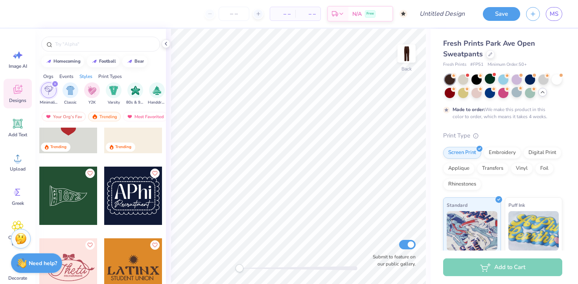
scroll to position [253, 0]
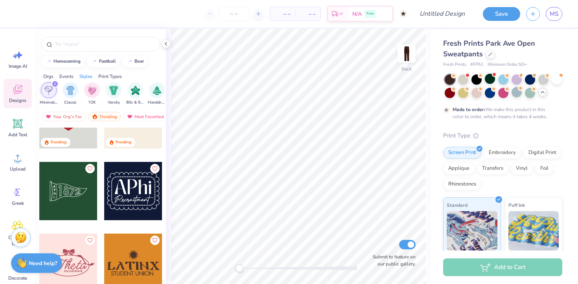
click at [25, 240] on img at bounding box center [21, 237] width 12 height 12
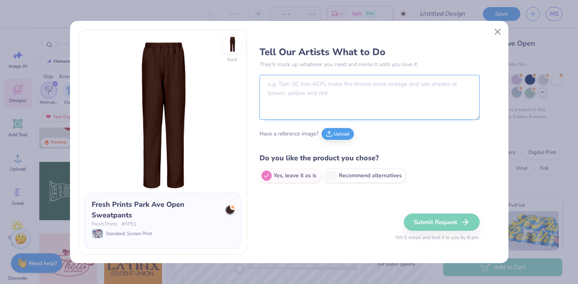
click at [286, 84] on textarea at bounding box center [370, 97] width 220 height 45
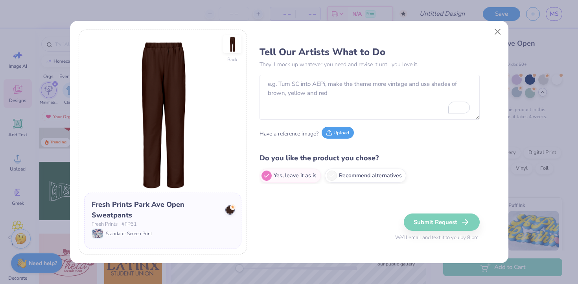
click at [328, 133] on icon at bounding box center [329, 133] width 6 height 6
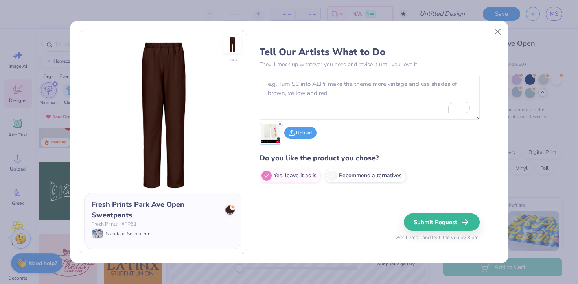
click at [298, 133] on button "Upload" at bounding box center [300, 133] width 32 height 12
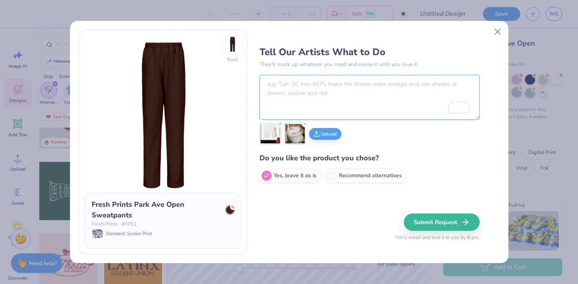
click at [298, 101] on textarea "To enrich screen reader interactions, please activate Accessibility in Grammarl…" at bounding box center [370, 97] width 220 height 45
type textarea "t"
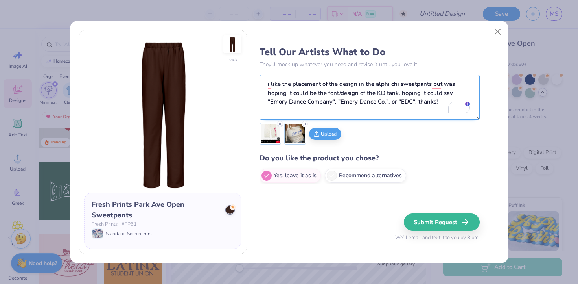
click at [419, 103] on textarea "i like the placement of the design in the alphi chi sweatpants but was hoping i…" at bounding box center [370, 97] width 220 height 45
click at [372, 111] on textarea "i like the placement of the design in the alphi chi sweatpants but was hoping i…" at bounding box center [370, 97] width 220 height 45
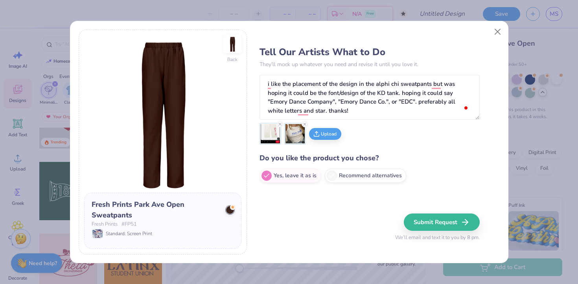
click at [269, 137] on img at bounding box center [270, 133] width 19 height 19
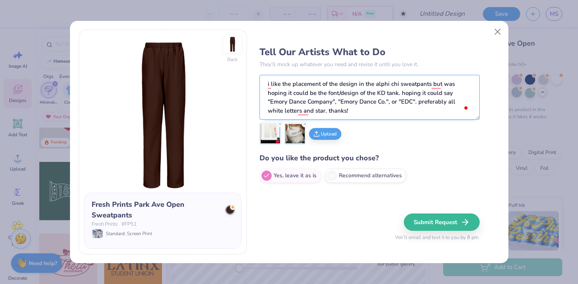
click at [395, 82] on textarea "i like the placement of the design in the alphi chi sweatpants but was hoping i…" at bounding box center [370, 97] width 220 height 45
click at [405, 114] on textarea "i like the placement of the design in the alphi xi sweatpants but was hoping it…" at bounding box center [370, 97] width 220 height 45
type textarea "i like the placement of the design in the alphi xi sweatpants but was hoping it…"
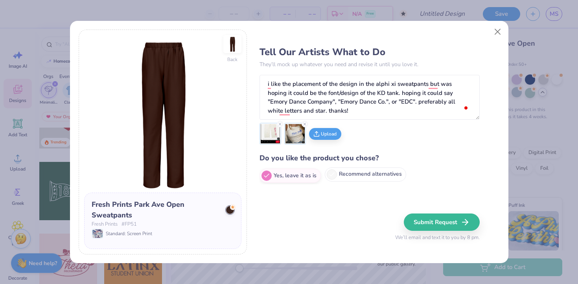
click at [388, 176] on label "Recommend alternatives" at bounding box center [365, 174] width 81 height 14
click at [265, 176] on input "Recommend alternatives" at bounding box center [262, 175] width 5 height 5
radio input "true"
click at [426, 222] on button "Submit Request" at bounding box center [443, 221] width 76 height 17
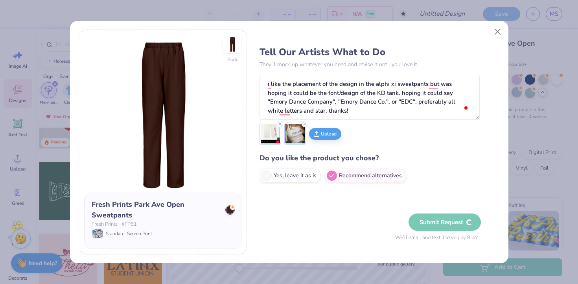
radio input "true"
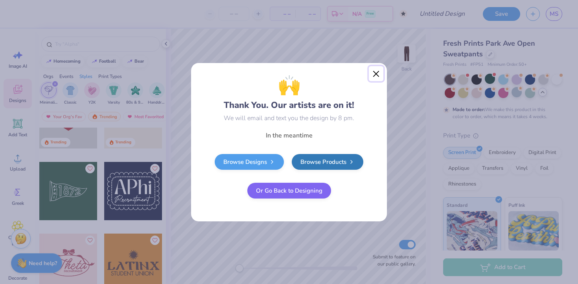
click at [374, 74] on button "Close" at bounding box center [376, 73] width 15 height 15
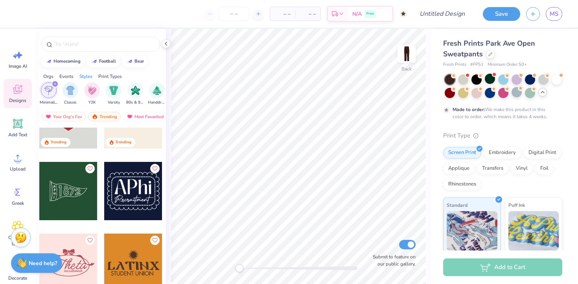
click at [20, 237] on img at bounding box center [21, 237] width 12 height 12
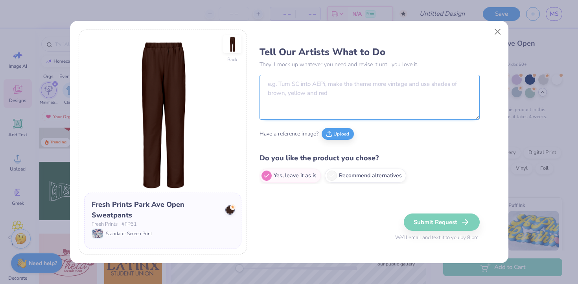
click at [295, 98] on textarea at bounding box center [370, 97] width 220 height 45
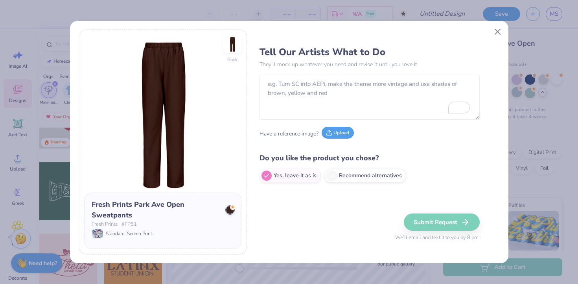
click at [329, 130] on icon at bounding box center [329, 131] width 0 height 3
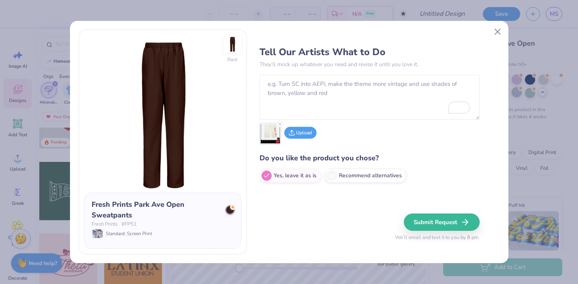
click at [304, 127] on button "Upload" at bounding box center [300, 133] width 32 height 12
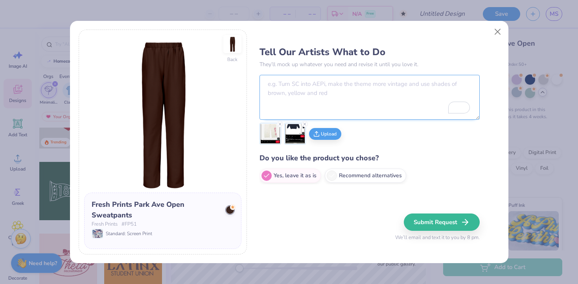
click at [313, 88] on textarea "To enrich screen reader interactions, please activate Accessibility in Grammarl…" at bounding box center [370, 97] width 220 height 45
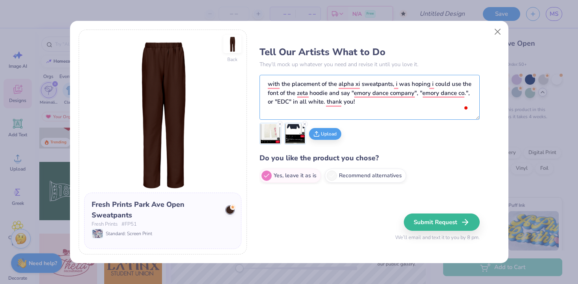
scroll to position [2, 0]
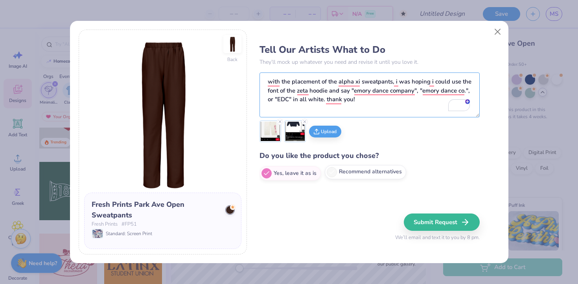
type textarea "with the placement of the alpha xi sweatpants, i was hoping i could use the fon…"
click at [364, 167] on label "Recommend alternatives" at bounding box center [365, 172] width 81 height 14
click at [265, 173] on input "Recommend alternatives" at bounding box center [262, 175] width 5 height 5
radio input "true"
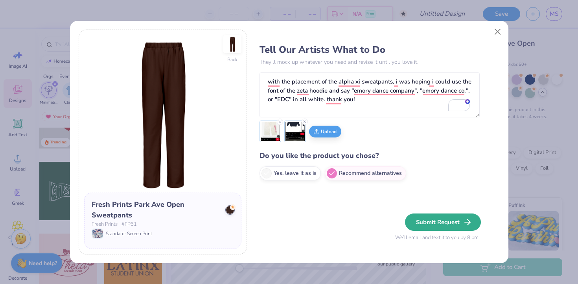
click at [425, 217] on button "Submit Request" at bounding box center [443, 221] width 76 height 17
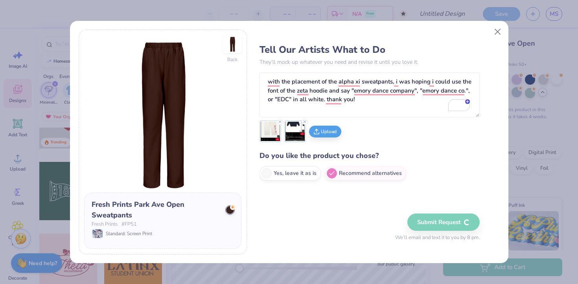
radio input "true"
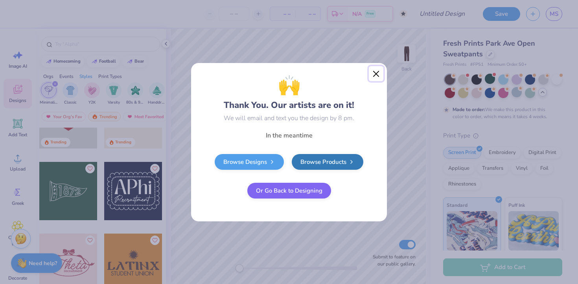
click at [371, 68] on button "Close" at bounding box center [376, 73] width 15 height 15
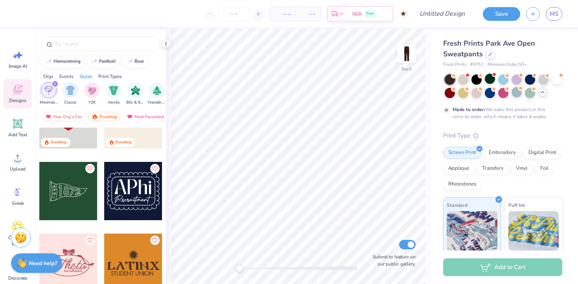
click at [20, 234] on img at bounding box center [21, 237] width 12 height 12
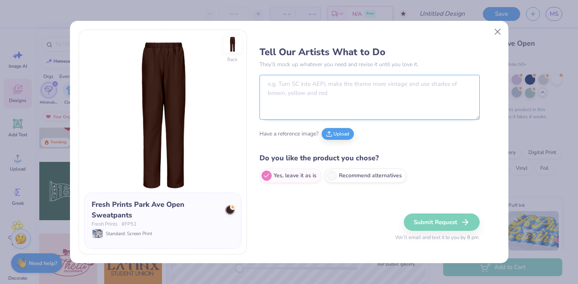
click at [299, 101] on textarea at bounding box center [370, 97] width 220 height 45
drag, startPoint x: 300, startPoint y: 98, endPoint x: 112, endPoint y: 9, distance: 208.0
click at [300, 98] on textarea at bounding box center [370, 97] width 220 height 45
click at [321, 79] on textarea at bounding box center [370, 97] width 220 height 45
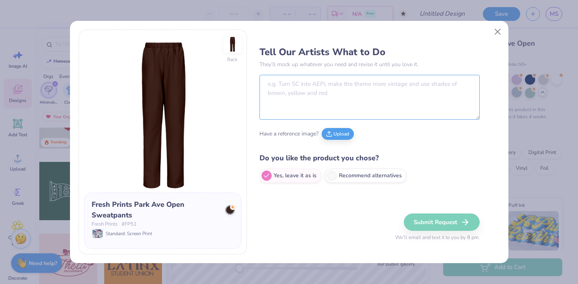
click at [390, 85] on textarea at bounding box center [370, 97] width 220 height 45
click at [334, 129] on button "Upload" at bounding box center [338, 134] width 32 height 12
click at [334, 133] on button "Upload" at bounding box center [338, 134] width 32 height 12
click at [417, 158] on h4 "Do you like the product you chose?" at bounding box center [370, 157] width 220 height 11
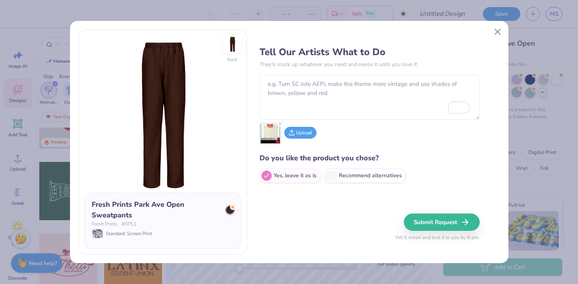
click at [306, 134] on button "Upload" at bounding box center [300, 133] width 32 height 12
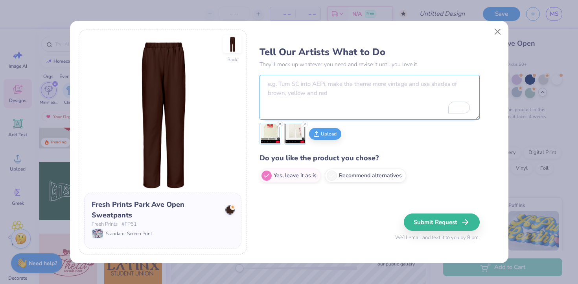
click at [296, 82] on textarea "To enrich screen reader interactions, please activate Accessibility in Grammarl…" at bounding box center [370, 97] width 220 height 45
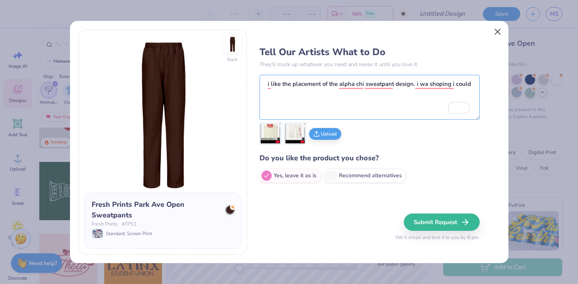
type textarea "i like the placement of the alpha chi sweatpant design. i wa shoping i could"
click at [503, 35] on button "Close" at bounding box center [497, 31] width 15 height 15
